Goal: Find specific page/section: Find specific page/section

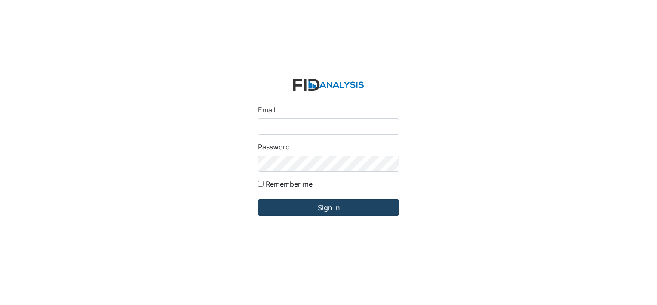
type input "[EMAIL_ADDRESS][DOMAIN_NAME]"
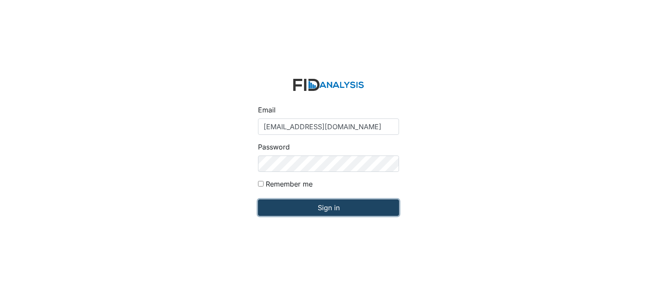
click at [332, 207] on input "Sign in" at bounding box center [328, 207] width 141 height 16
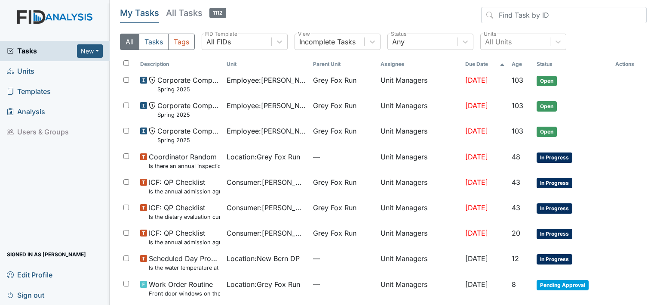
click at [28, 70] on span "Units" at bounding box center [21, 71] width 28 height 13
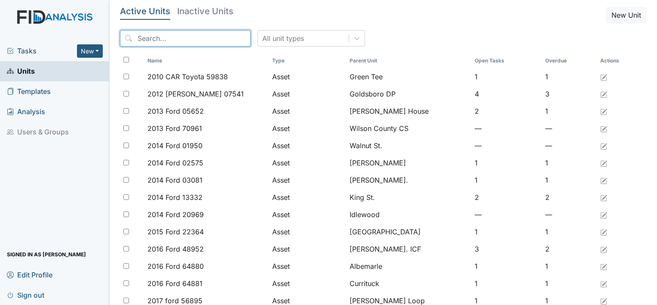
click at [177, 42] on input "search" at bounding box center [185, 38] width 131 height 16
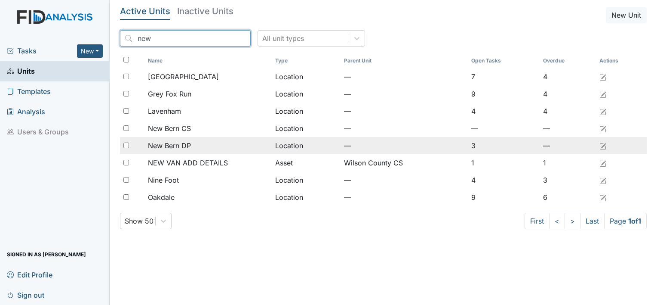
type input "new"
click at [189, 141] on span "New Bern DP" at bounding box center [169, 145] width 43 height 10
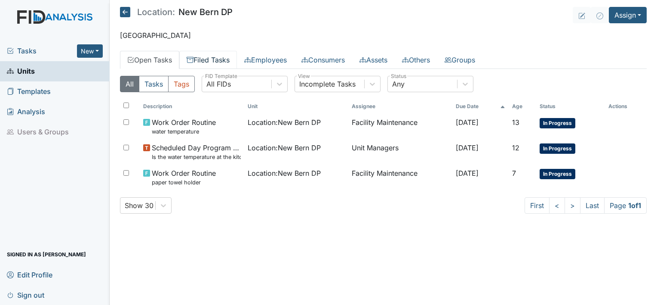
click at [213, 61] on link "Filed Tasks" at bounding box center [208, 60] width 58 height 18
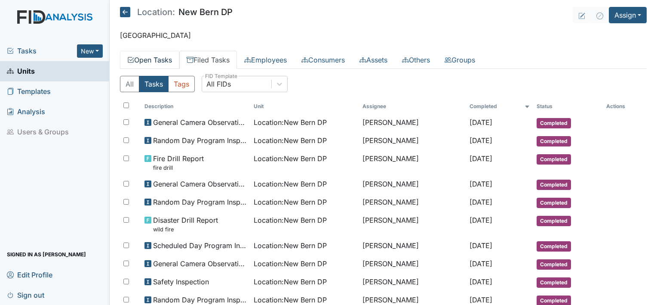
click at [160, 61] on link "Open Tasks" at bounding box center [149, 60] width 59 height 18
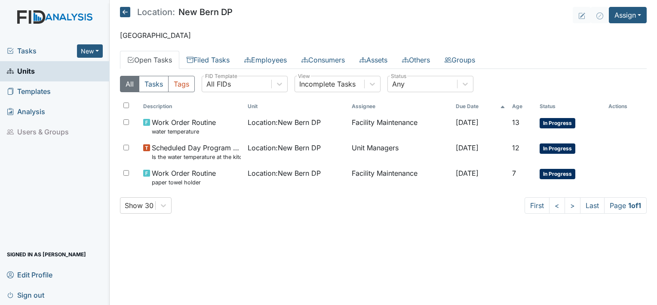
click at [127, 13] on icon at bounding box center [125, 12] width 10 height 10
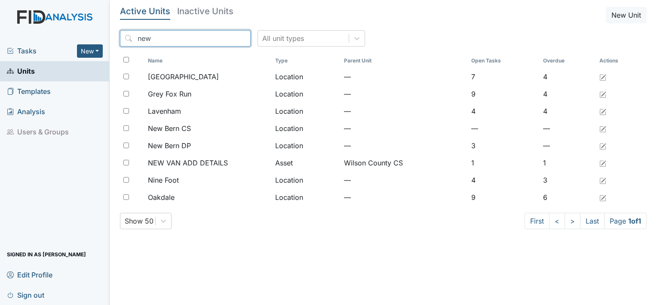
click at [157, 34] on input "new" at bounding box center [185, 38] width 131 height 16
type input "n"
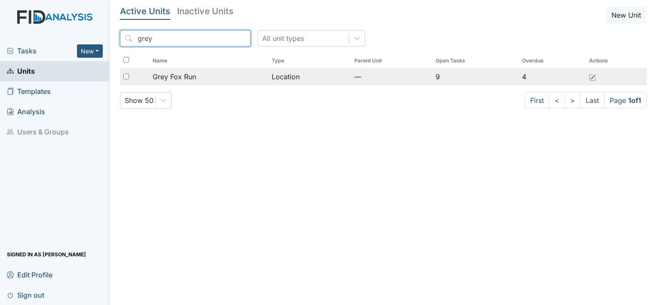
type input "grey"
click at [182, 76] on span "Grey Fox Run" at bounding box center [174, 76] width 43 height 10
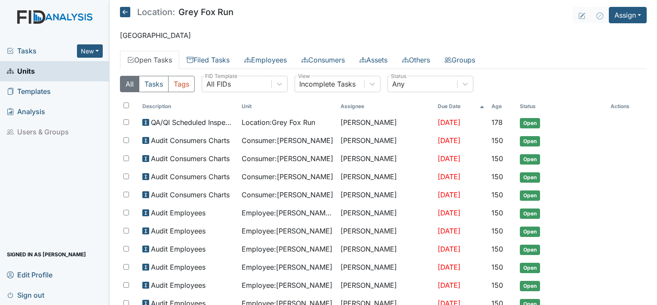
click at [160, 57] on link "Open Tasks" at bounding box center [149, 60] width 59 height 18
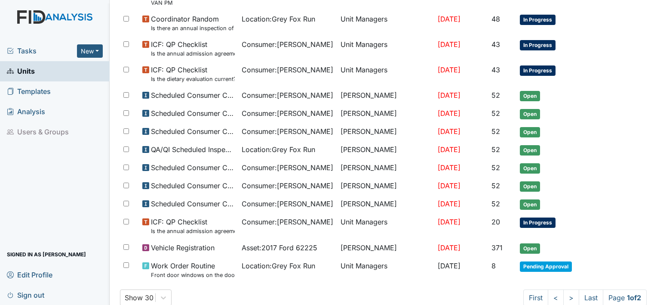
scroll to position [454, 0]
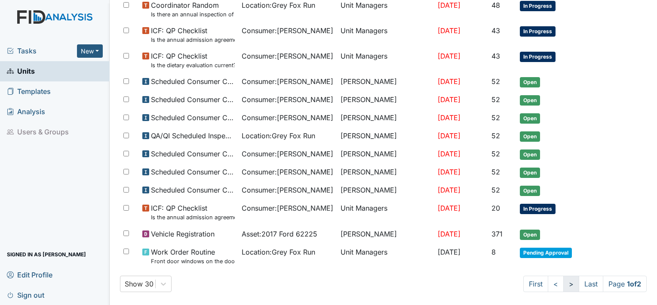
click at [564, 275] on link ">" at bounding box center [572, 283] width 16 height 16
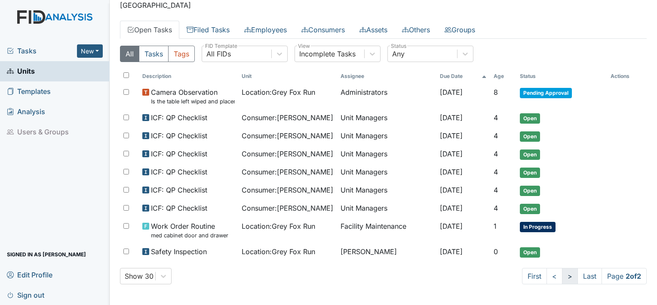
scroll to position [28, 0]
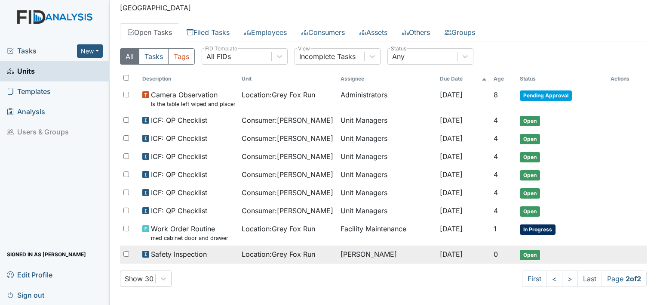
click at [528, 249] on span "Open" at bounding box center [530, 254] width 20 height 10
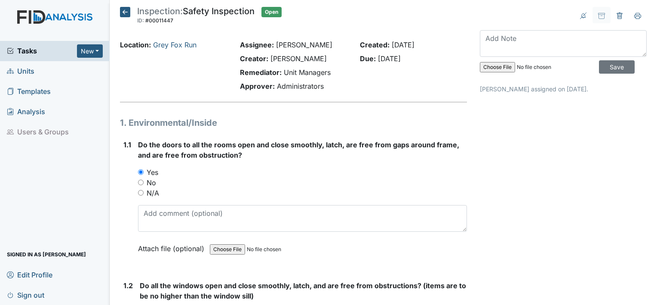
click at [125, 14] on icon at bounding box center [125, 12] width 10 height 10
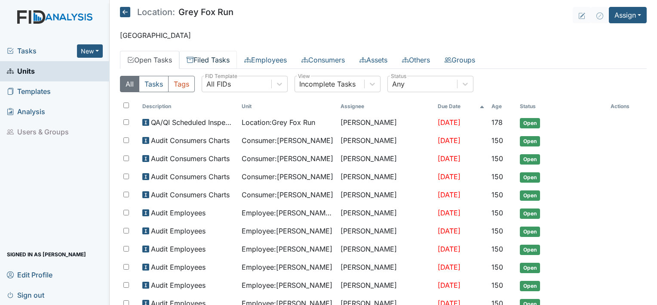
click at [217, 60] on link "Filed Tasks" at bounding box center [208, 60] width 58 height 18
